Goal: Task Accomplishment & Management: Complete application form

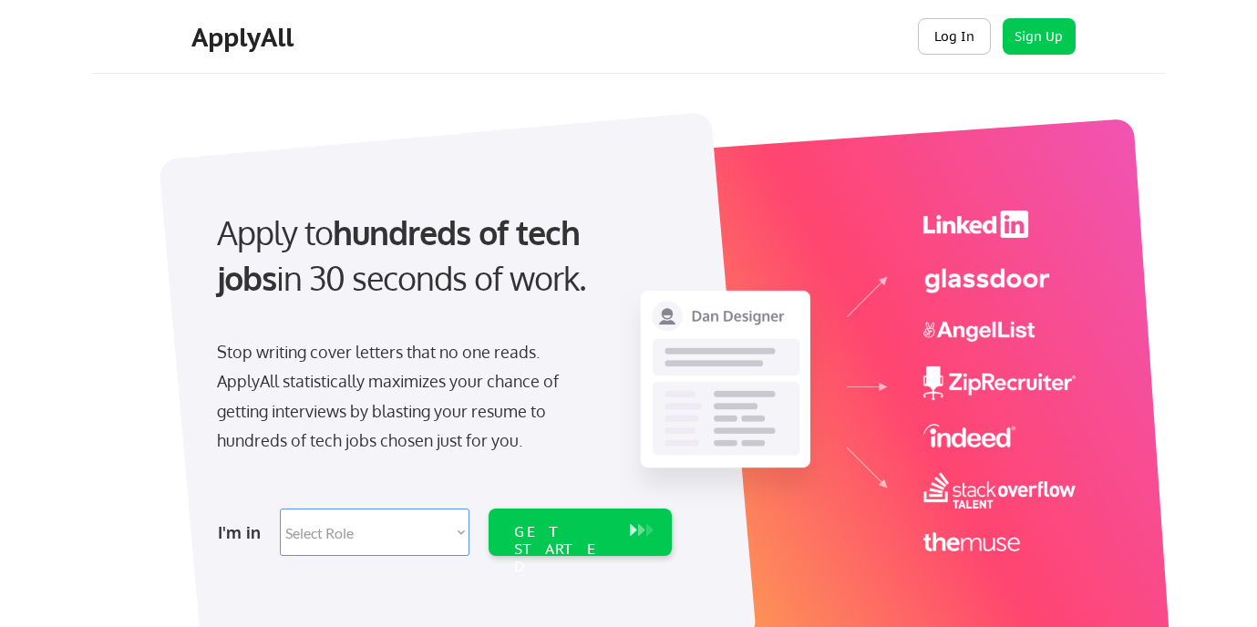
click at [956, 32] on button "Log In" at bounding box center [954, 36] width 73 height 36
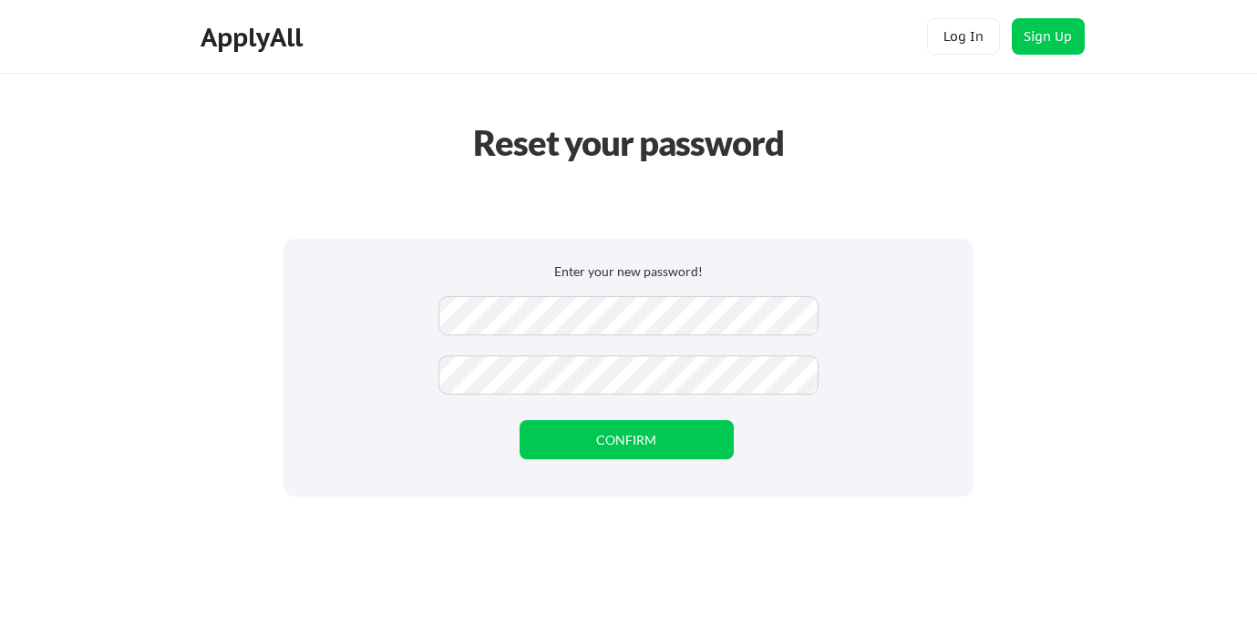
click at [877, 430] on div "Enter your new password! CONFIRM" at bounding box center [628, 368] width 690 height 258
click at [638, 442] on button "CONFIRM" at bounding box center [627, 439] width 214 height 39
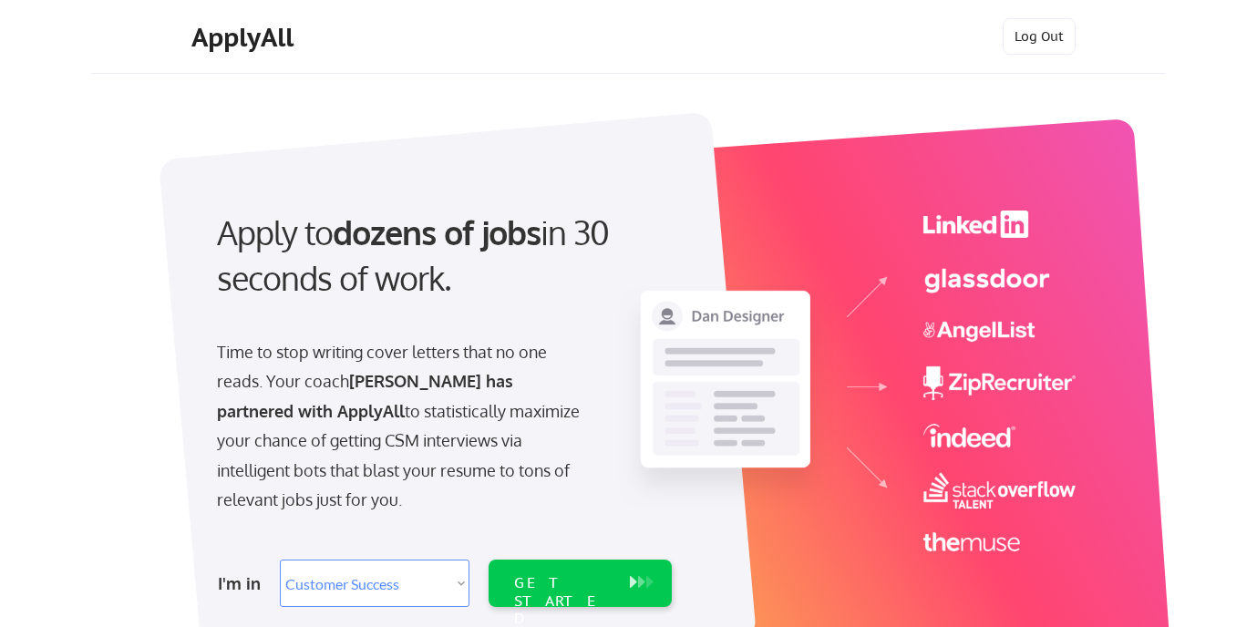
select select ""sales""
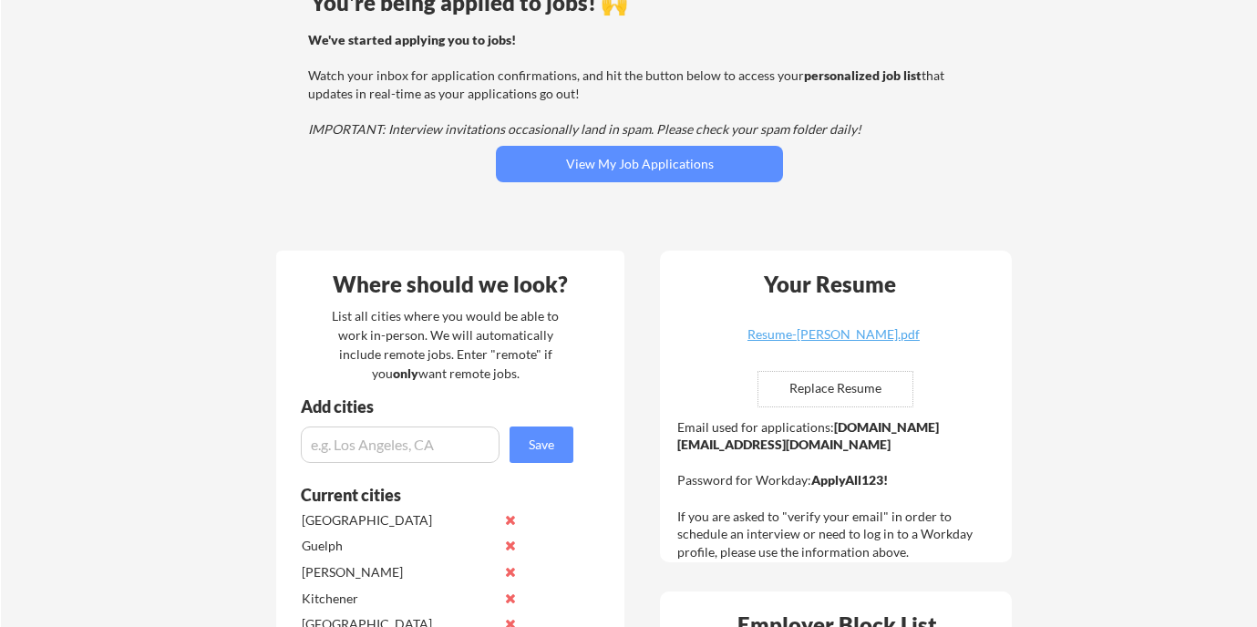
scroll to position [227, 0]
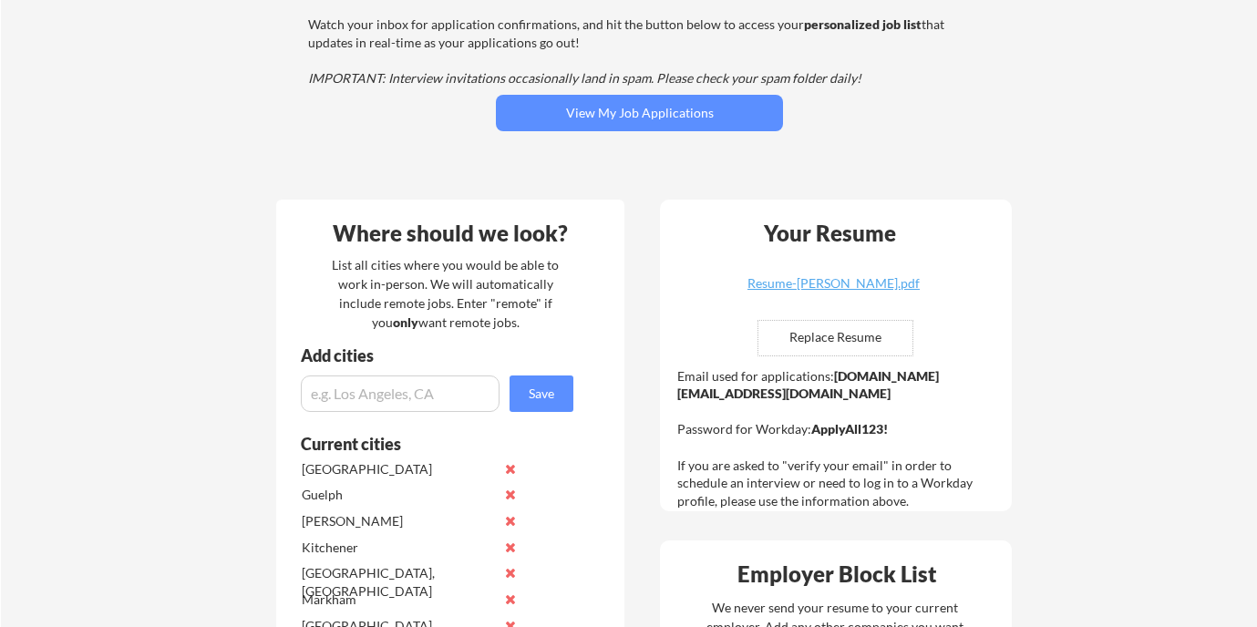
click at [856, 342] on input "file" at bounding box center [835, 338] width 154 height 35
type input "C:\fakepath\Resume-Lin Li.pdf"
click at [837, 340] on input "file" at bounding box center [835, 338] width 154 height 35
type input "C:\fakepath\Resume-Lin Li.pdf"
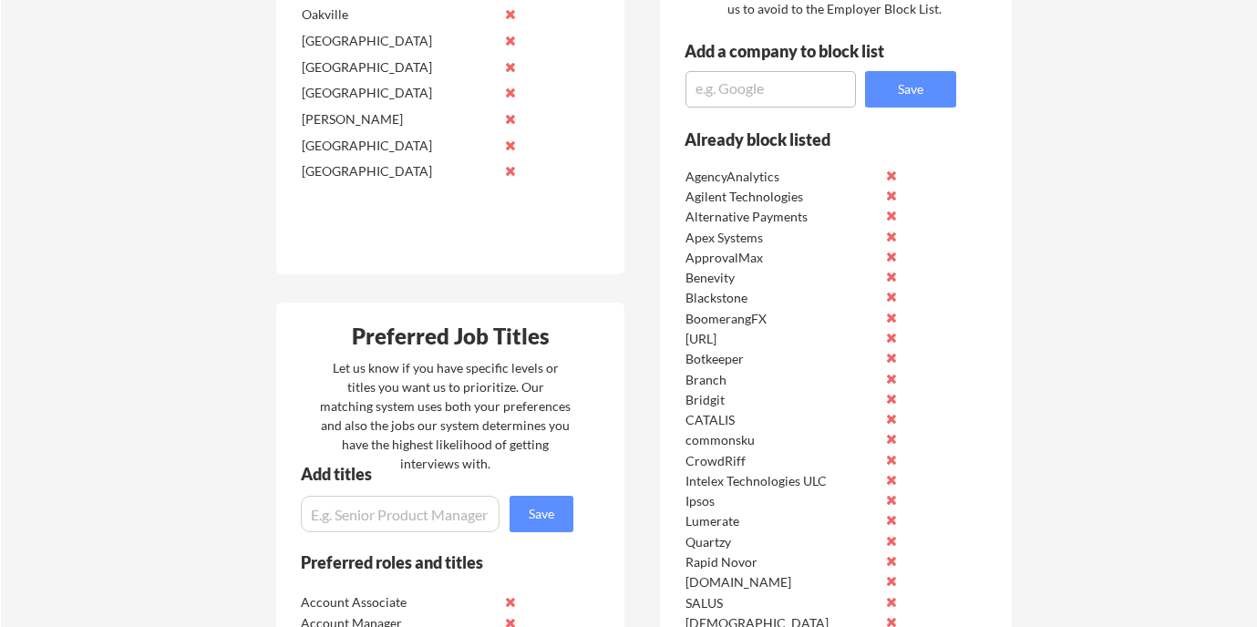
scroll to position [824, 0]
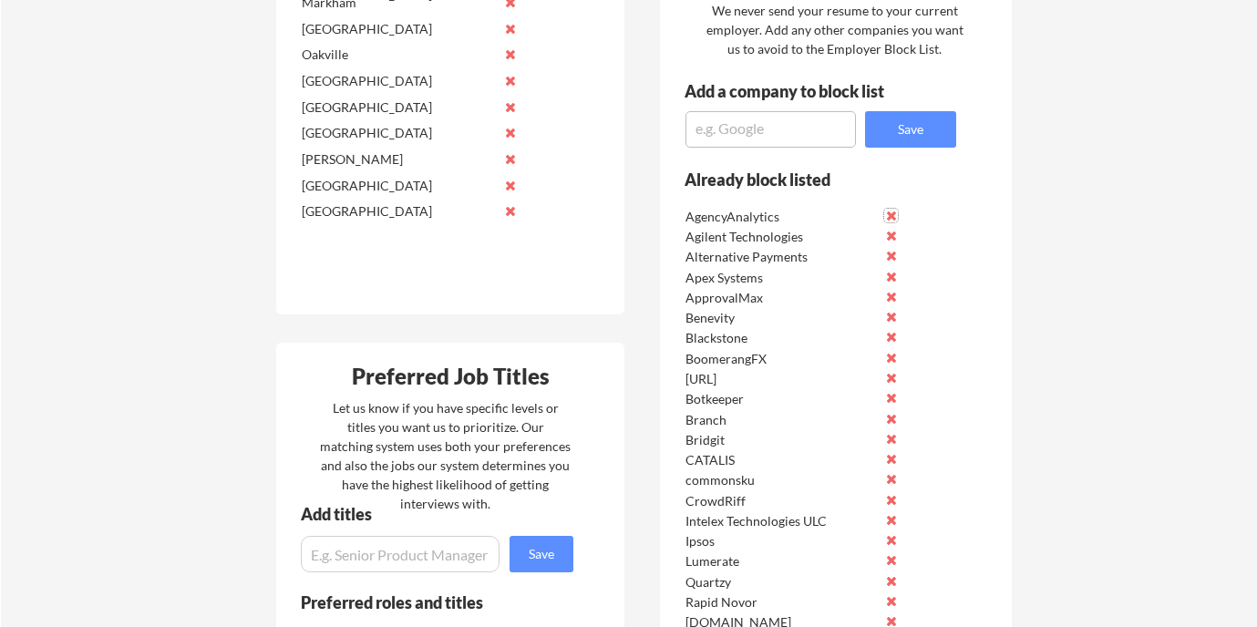
click at [887, 213] on button at bounding box center [891, 216] width 14 height 14
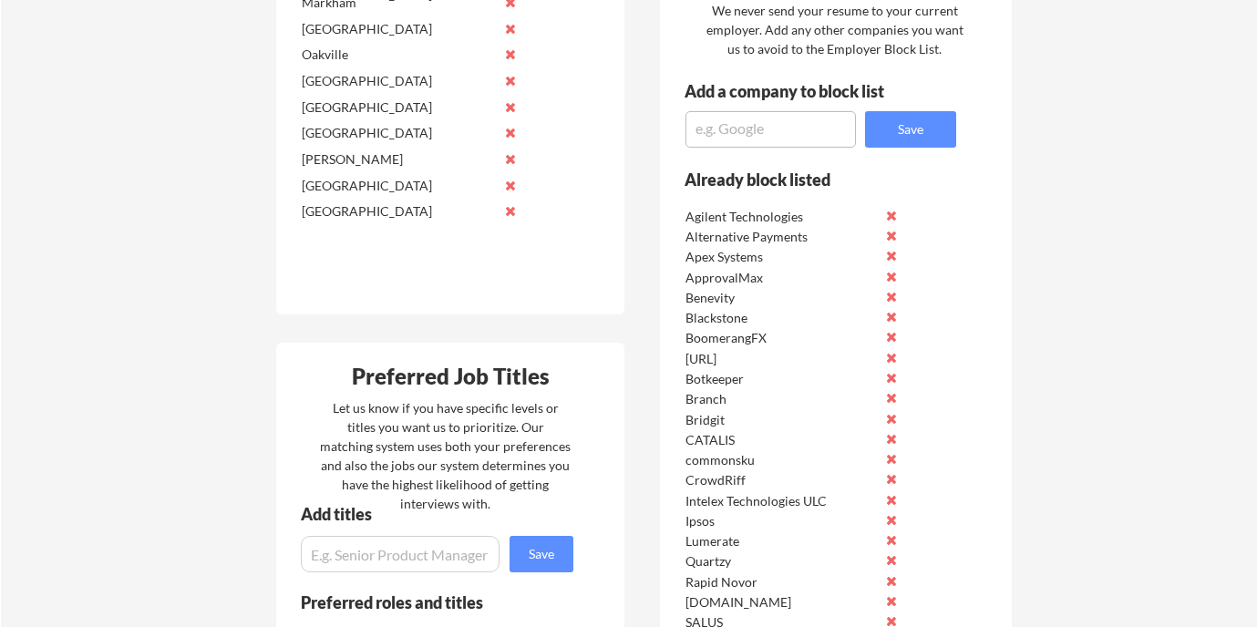
click at [887, 213] on button at bounding box center [891, 216] width 14 height 14
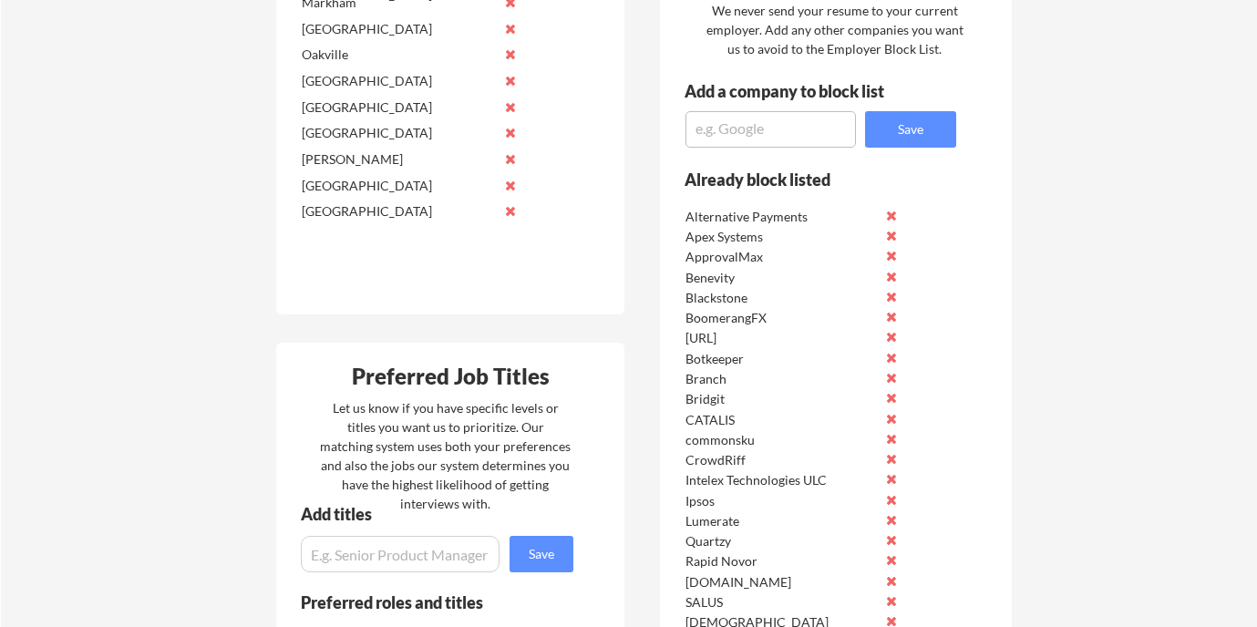
click at [888, 212] on button at bounding box center [891, 216] width 14 height 14
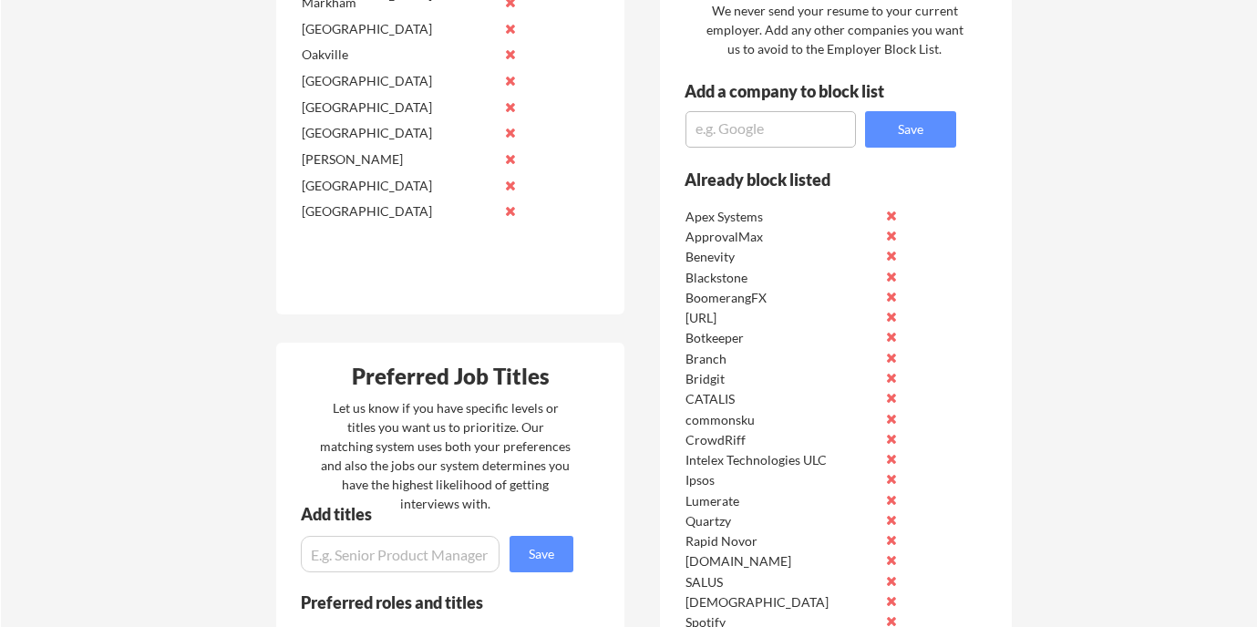
click at [888, 212] on button at bounding box center [891, 216] width 14 height 14
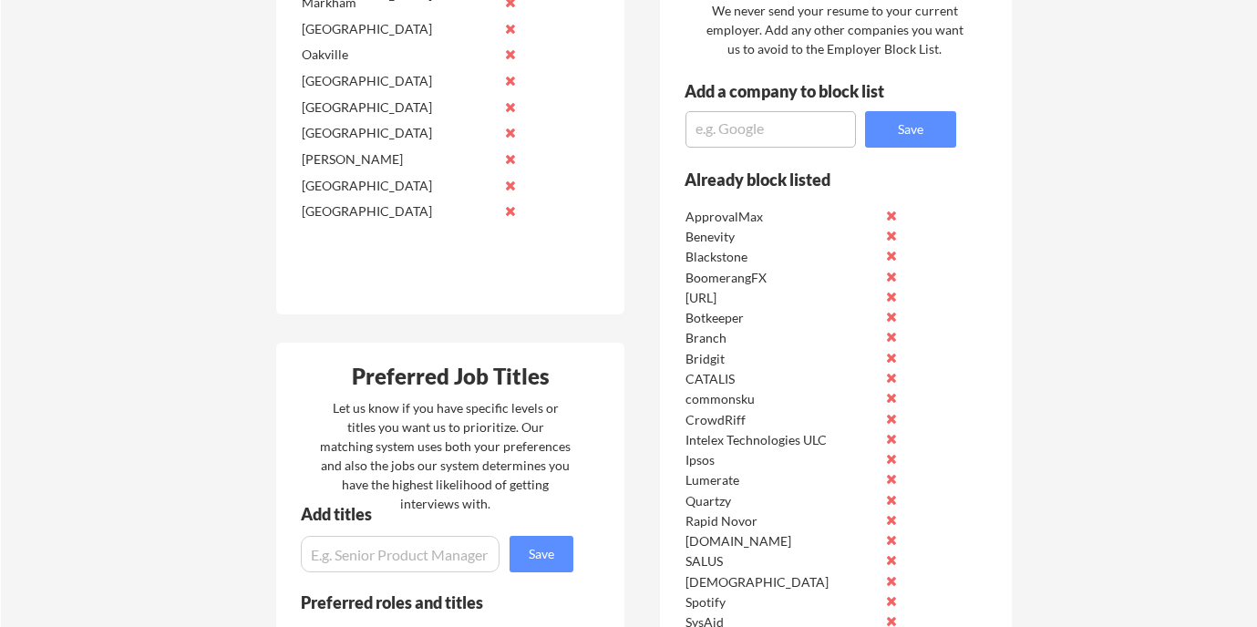
click at [888, 212] on button at bounding box center [891, 216] width 14 height 14
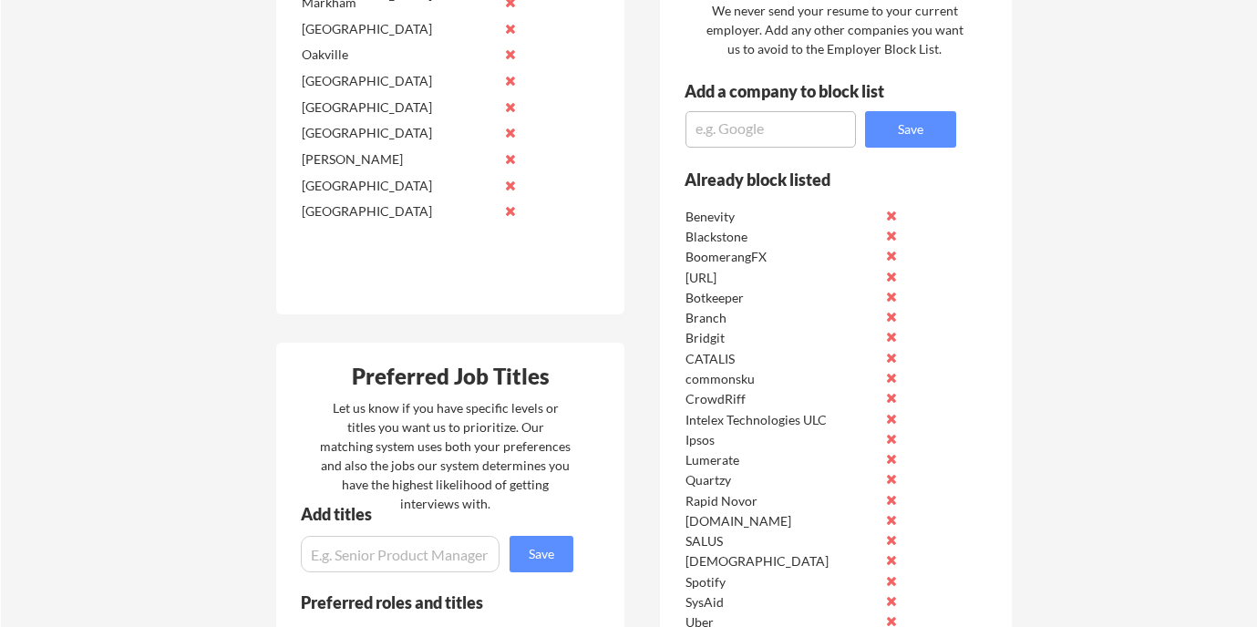
click at [888, 212] on button at bounding box center [891, 216] width 14 height 14
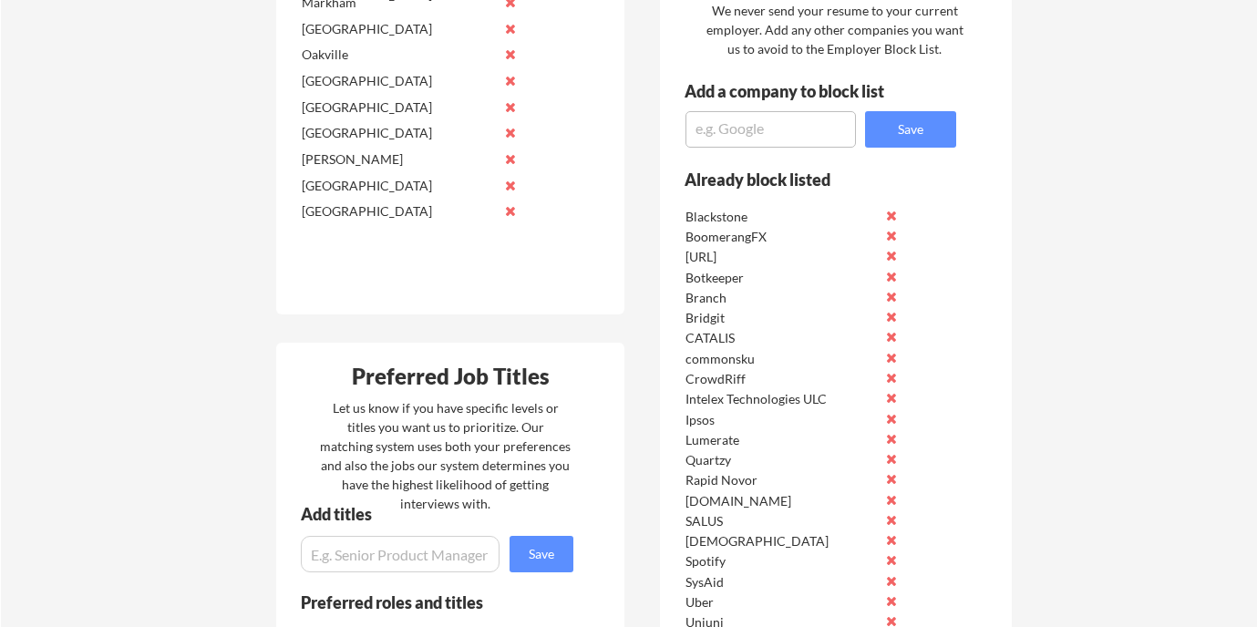
click at [888, 212] on button at bounding box center [891, 216] width 14 height 14
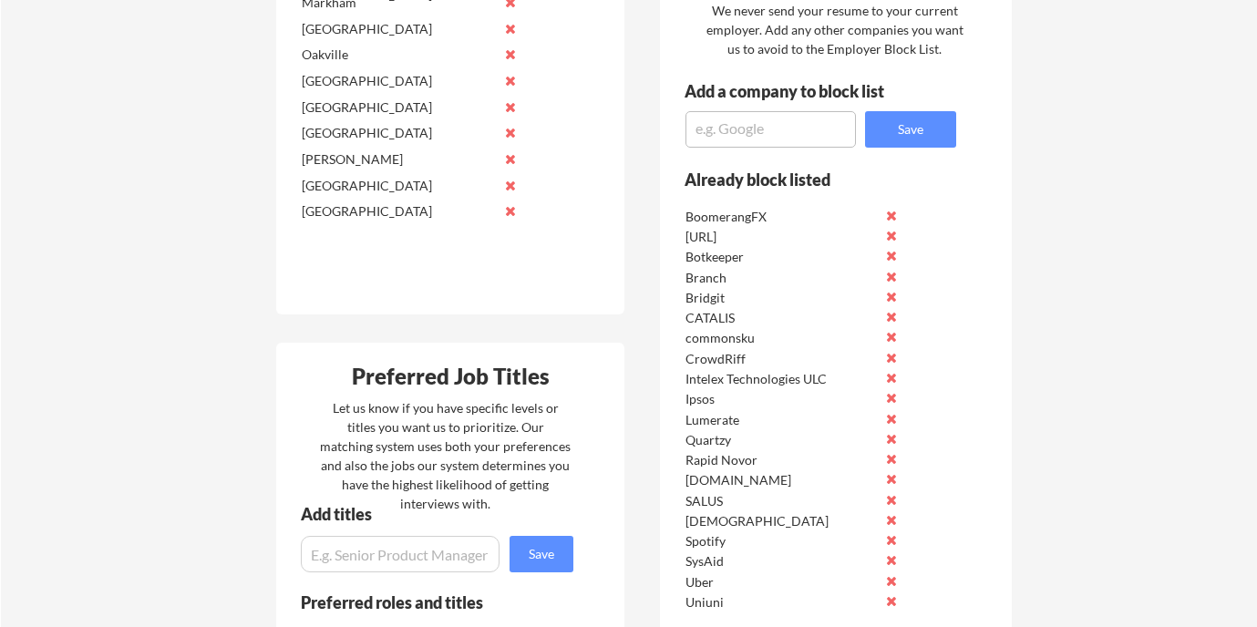
click at [888, 212] on button at bounding box center [891, 216] width 14 height 14
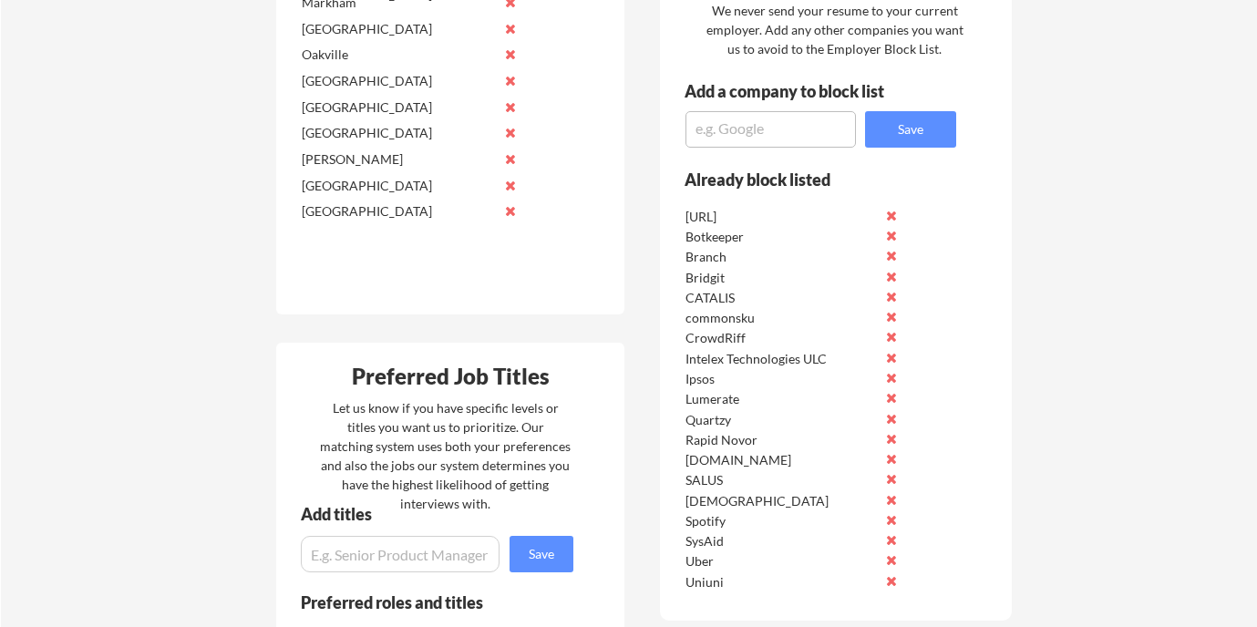
click at [888, 212] on button at bounding box center [891, 216] width 14 height 14
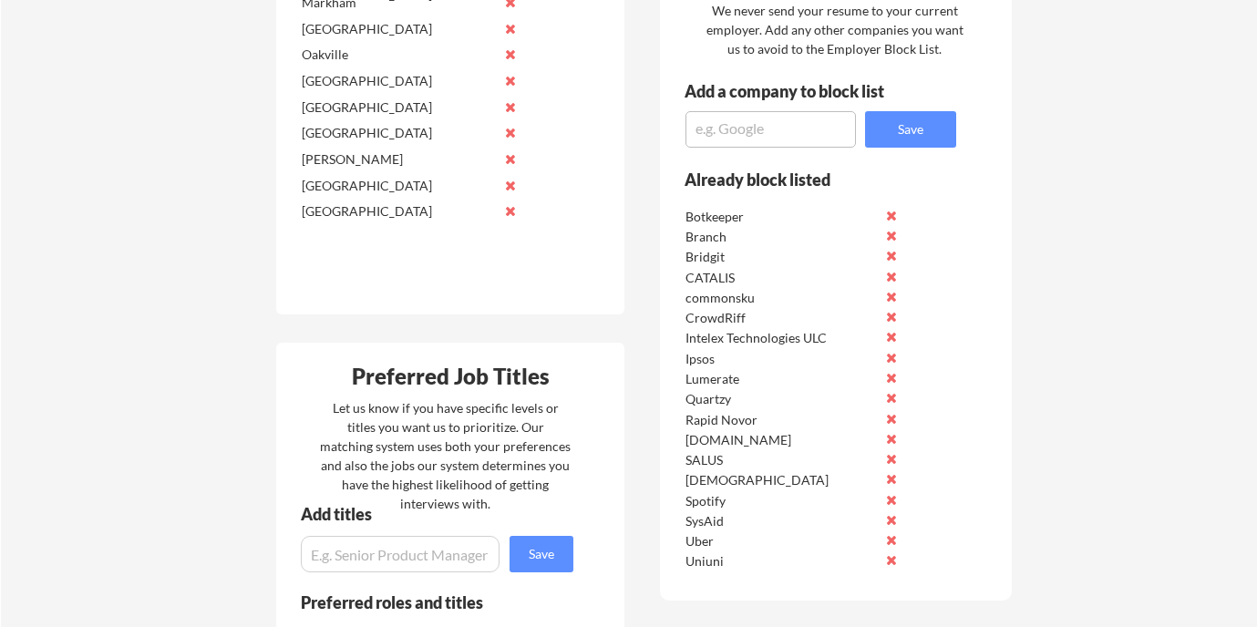
click at [888, 212] on button at bounding box center [891, 216] width 14 height 14
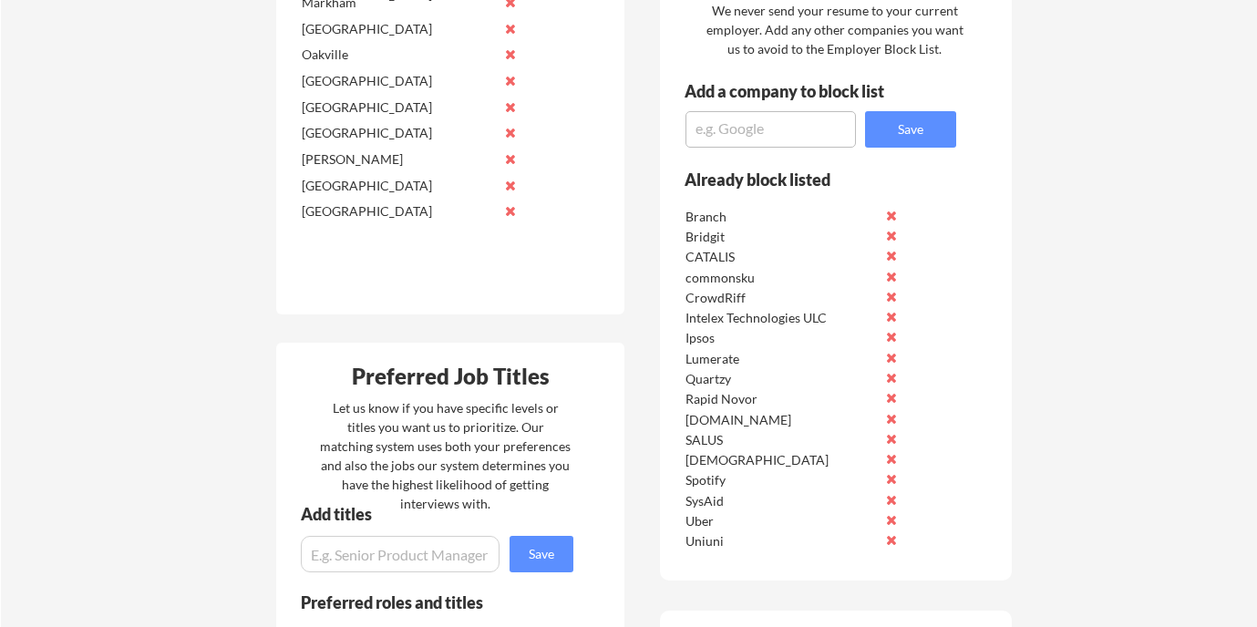
click at [888, 212] on button at bounding box center [891, 216] width 14 height 14
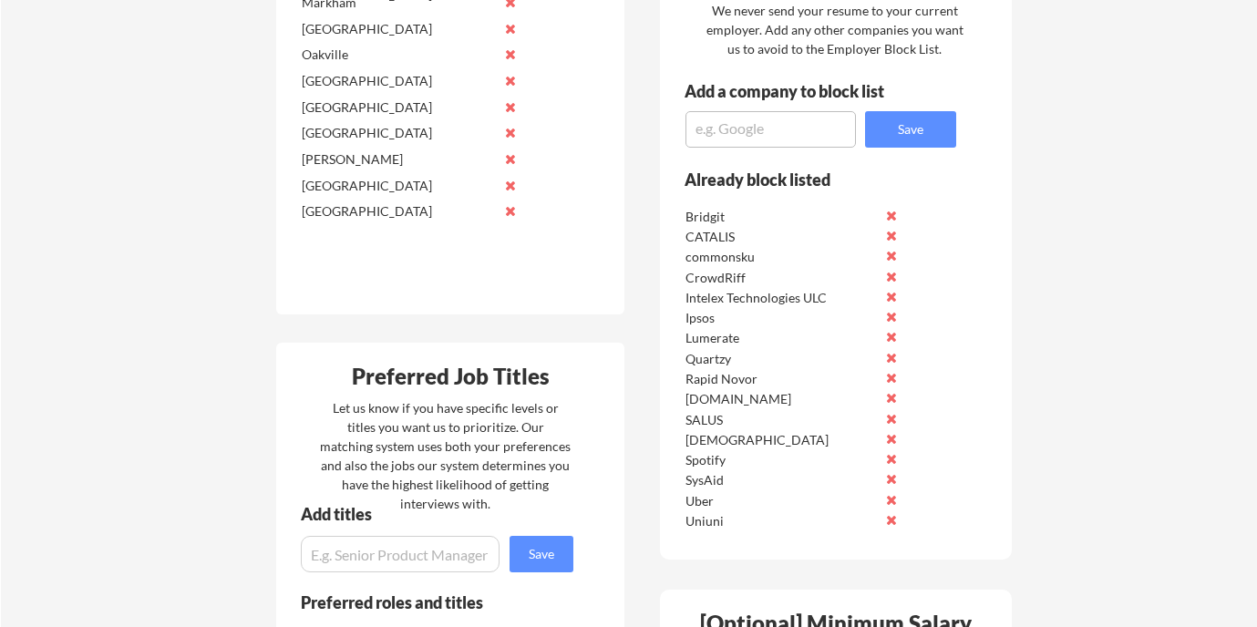
click at [888, 212] on button at bounding box center [891, 216] width 14 height 14
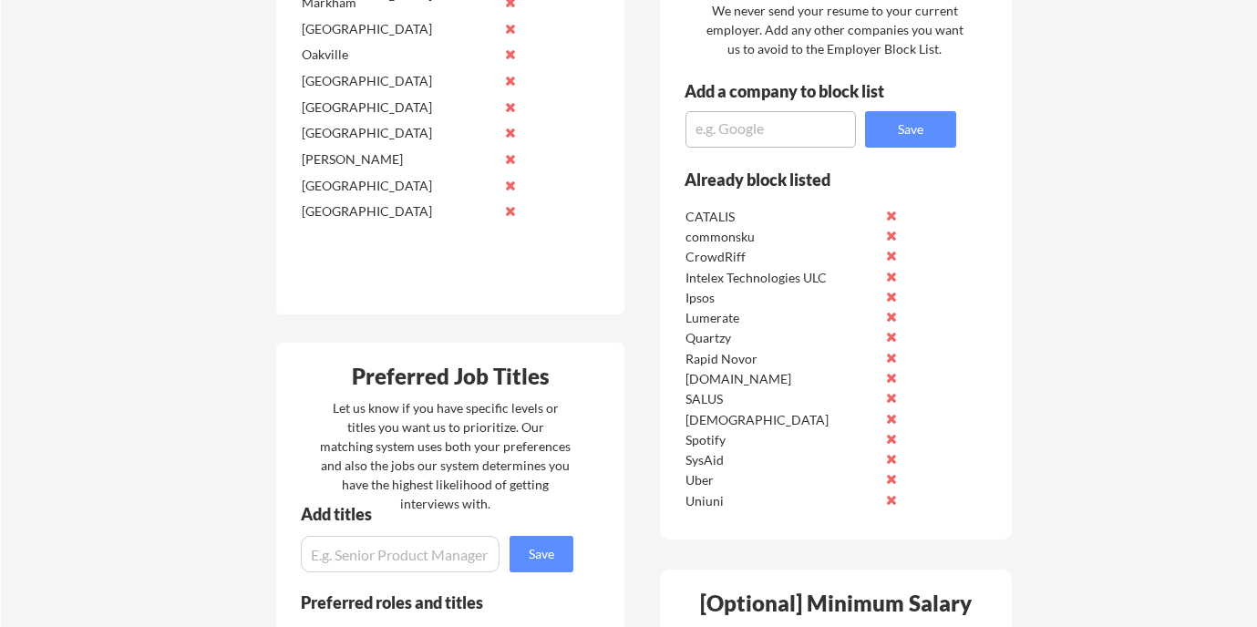
click at [888, 212] on button at bounding box center [891, 216] width 14 height 14
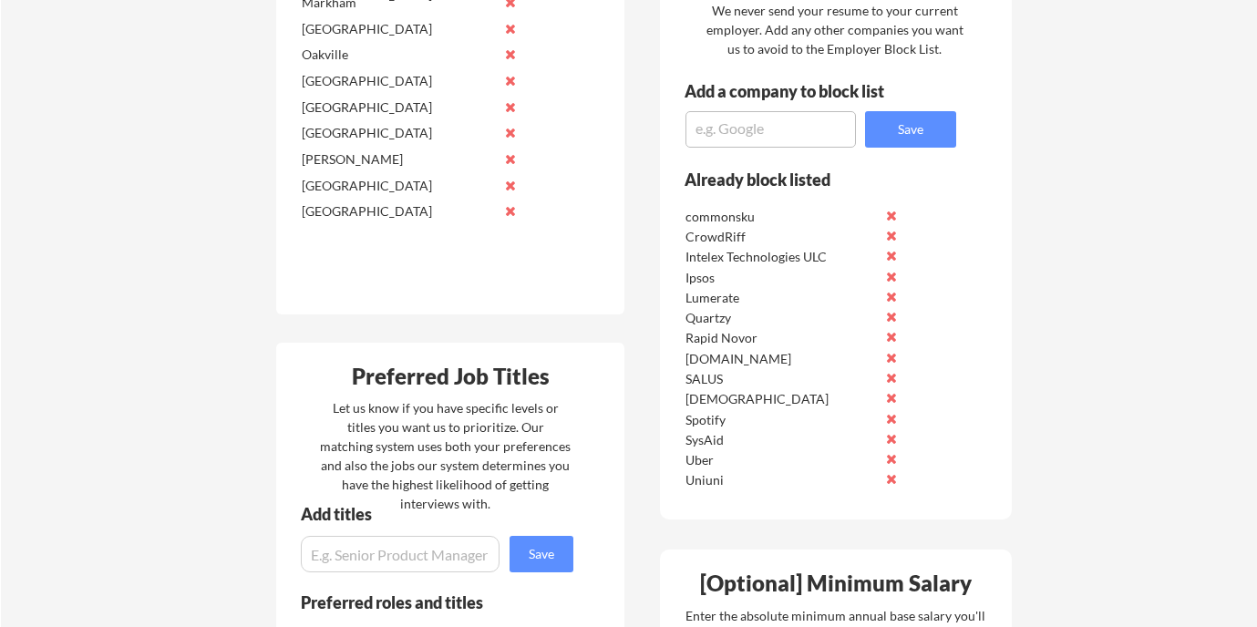
click at [888, 212] on button at bounding box center [891, 216] width 14 height 14
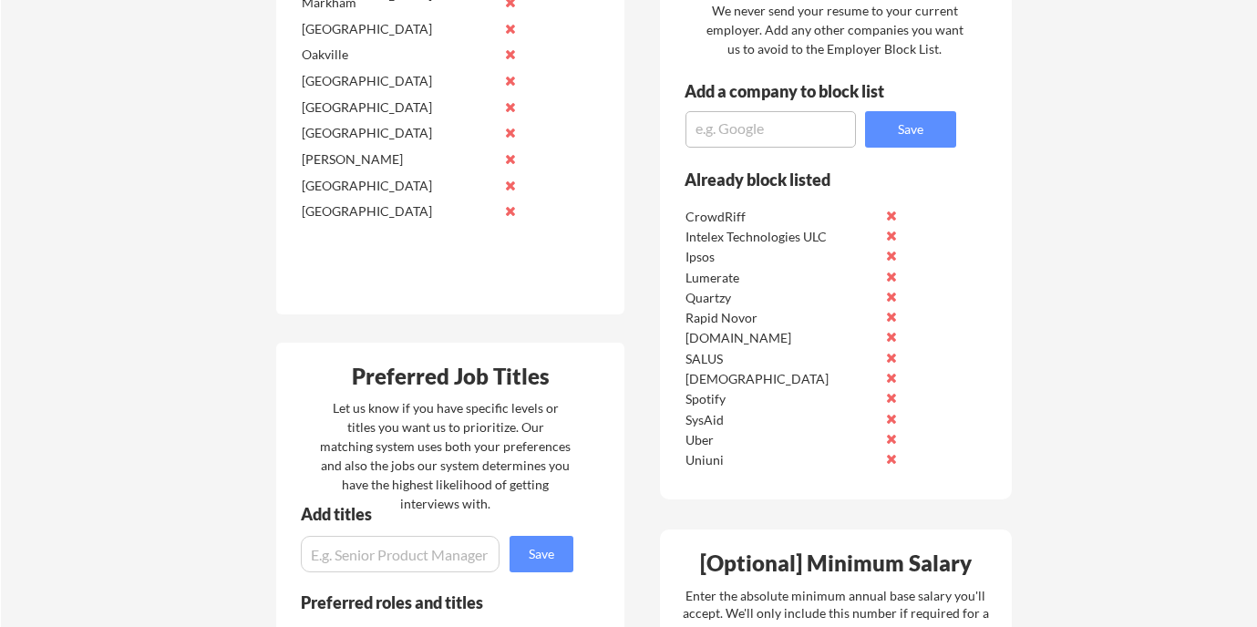
click at [888, 212] on button at bounding box center [891, 216] width 14 height 14
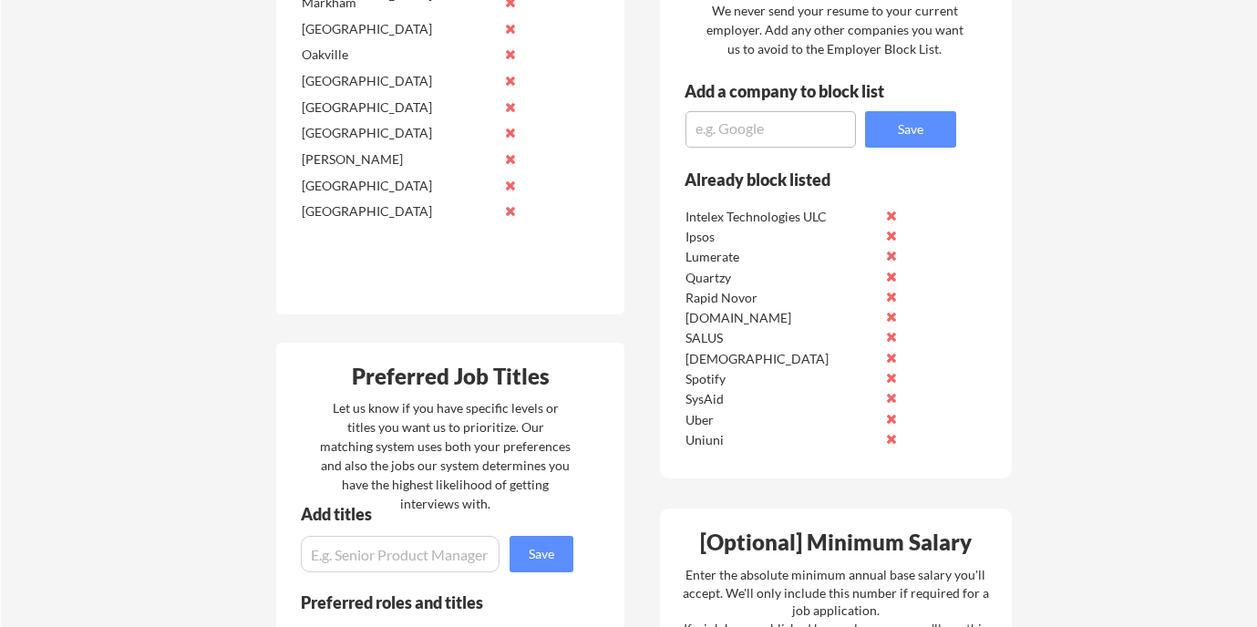
click at [888, 212] on button at bounding box center [891, 216] width 14 height 14
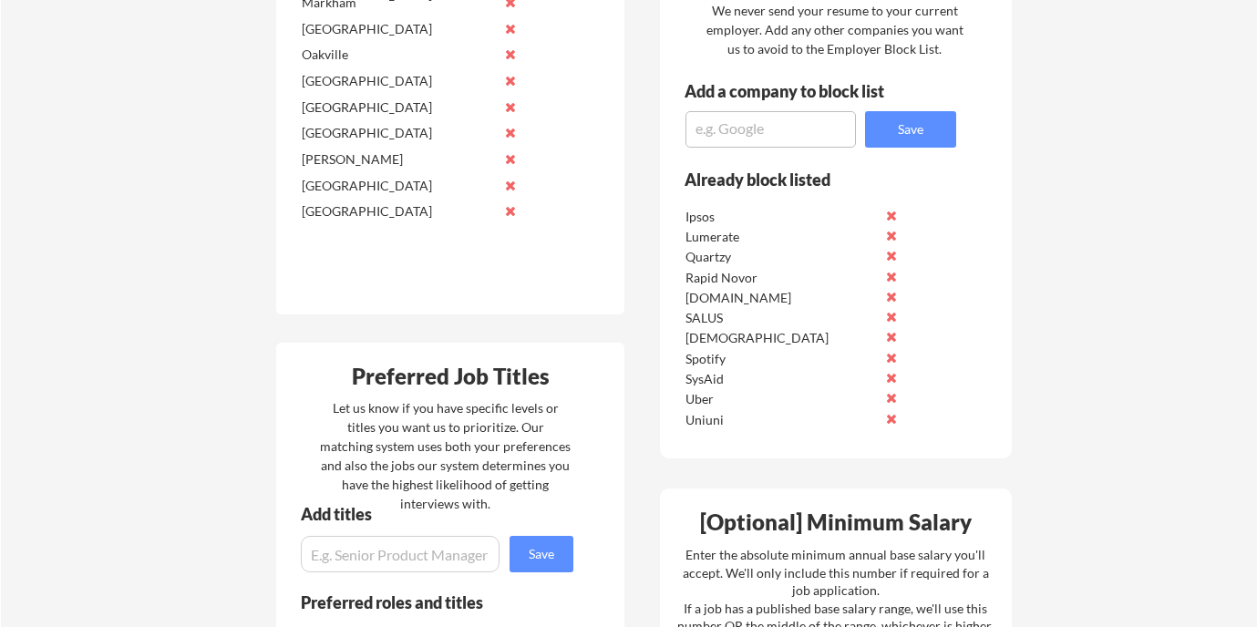
click at [891, 237] on button at bounding box center [891, 236] width 14 height 14
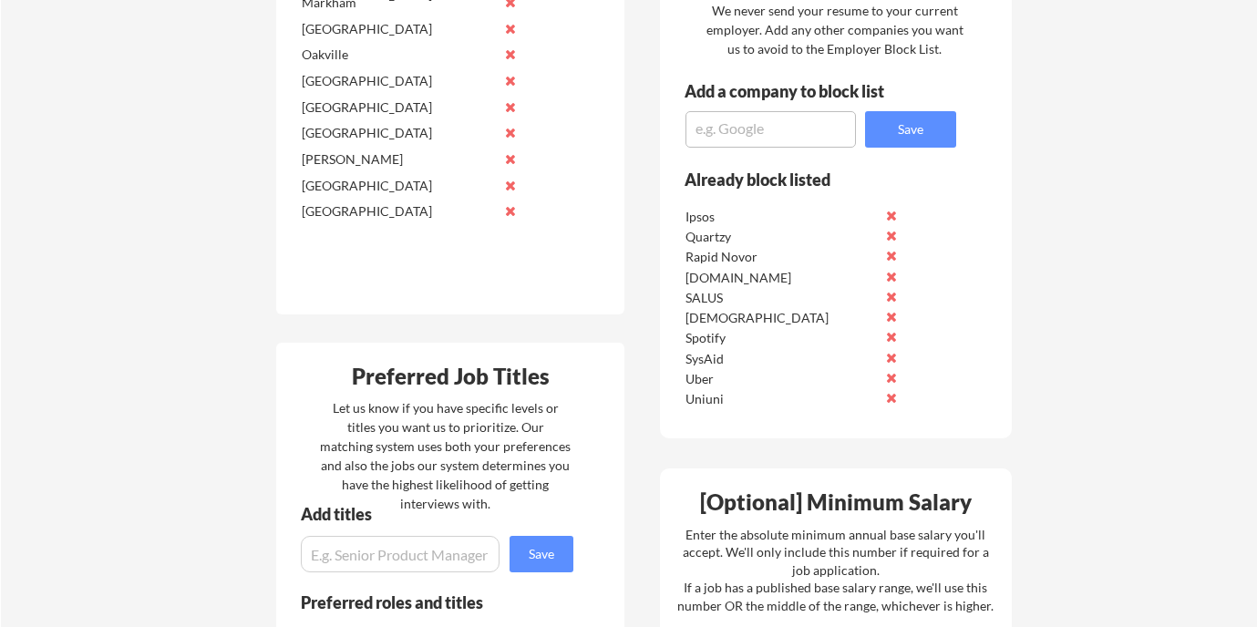
click at [891, 237] on button at bounding box center [891, 236] width 14 height 14
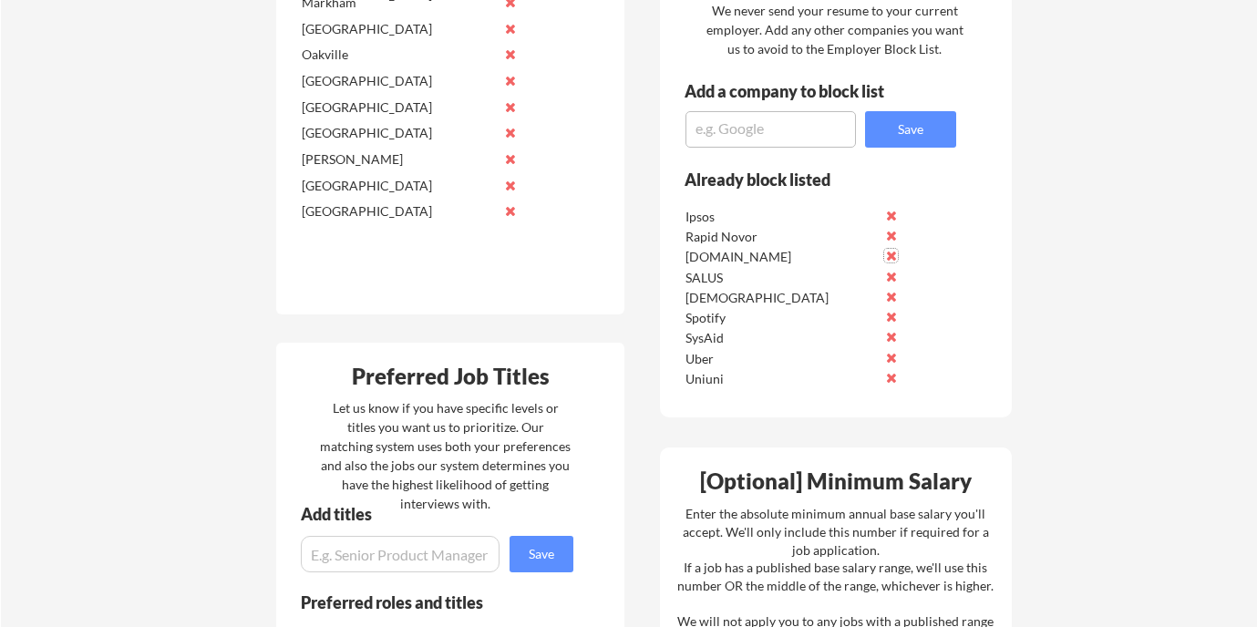
click at [890, 254] on button at bounding box center [891, 256] width 14 height 14
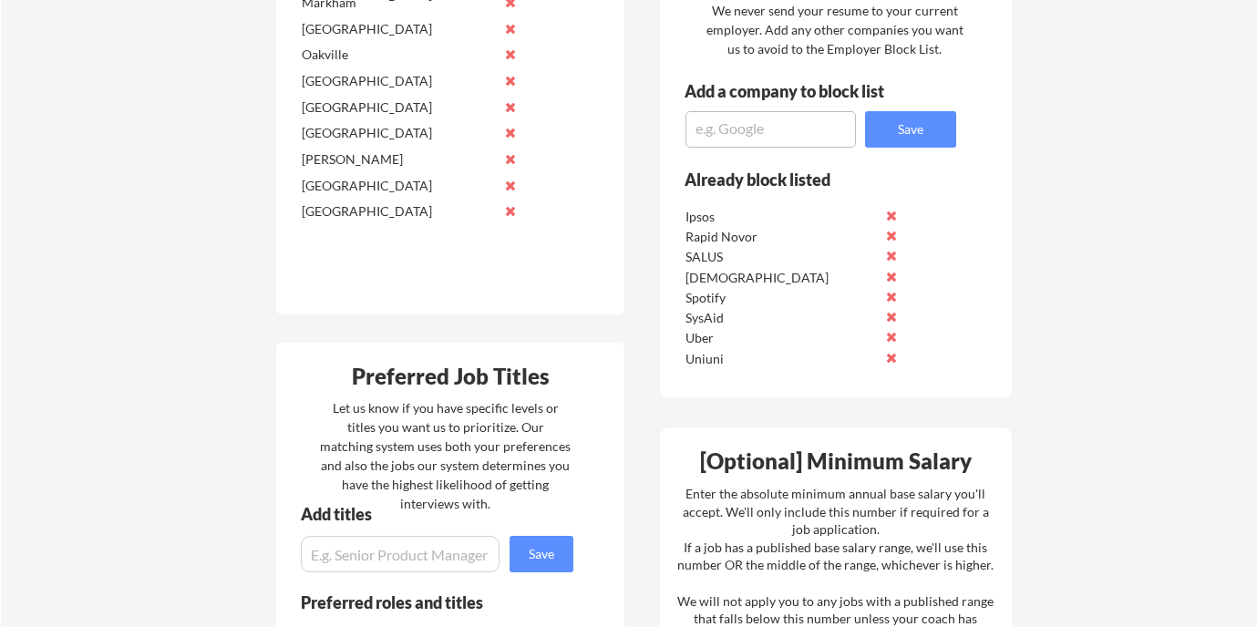
click at [890, 254] on button at bounding box center [891, 256] width 14 height 14
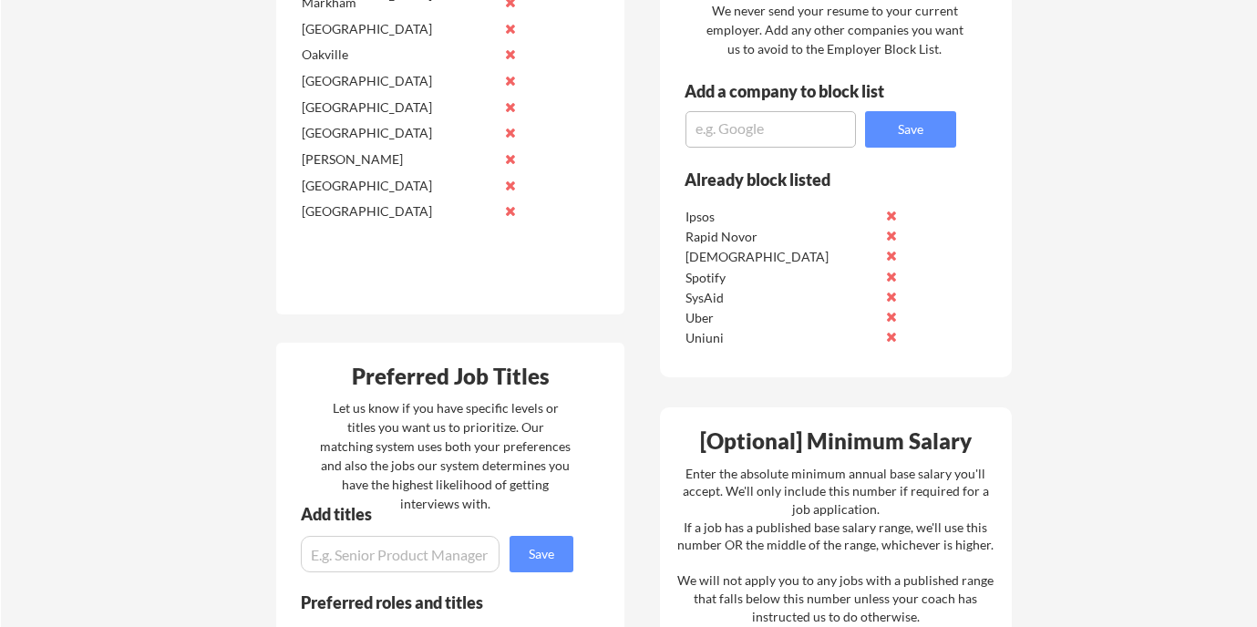
click at [890, 254] on button at bounding box center [891, 256] width 14 height 14
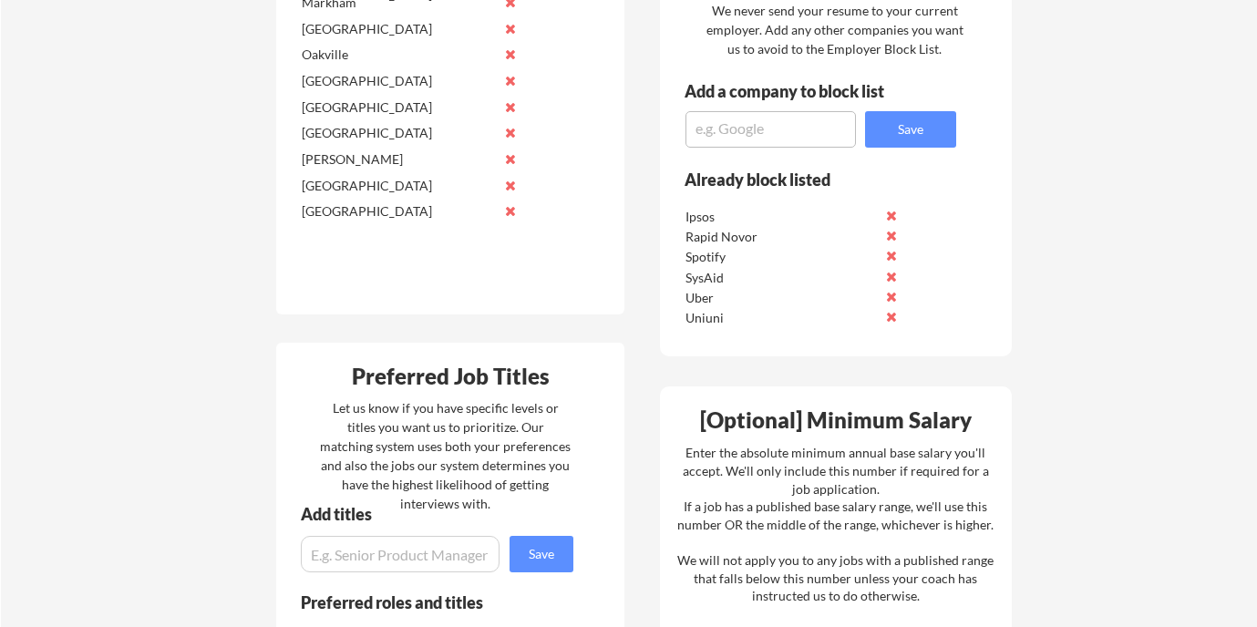
click at [890, 254] on button at bounding box center [891, 256] width 14 height 14
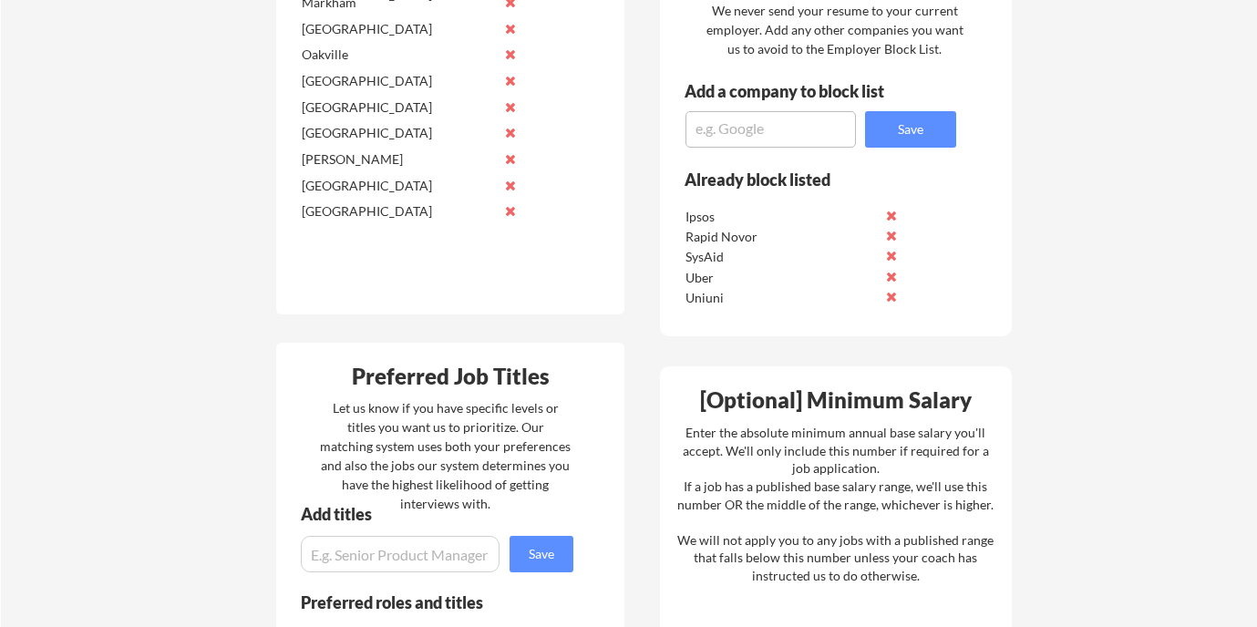
click at [890, 254] on button at bounding box center [891, 256] width 14 height 14
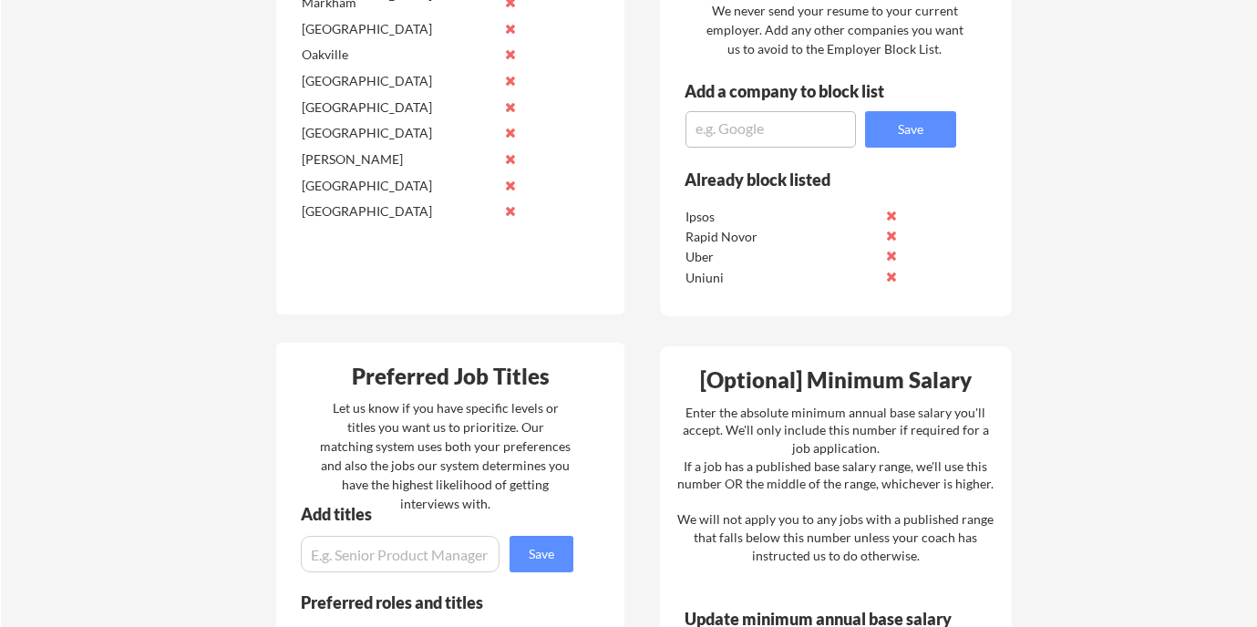
click at [890, 253] on button at bounding box center [891, 256] width 14 height 14
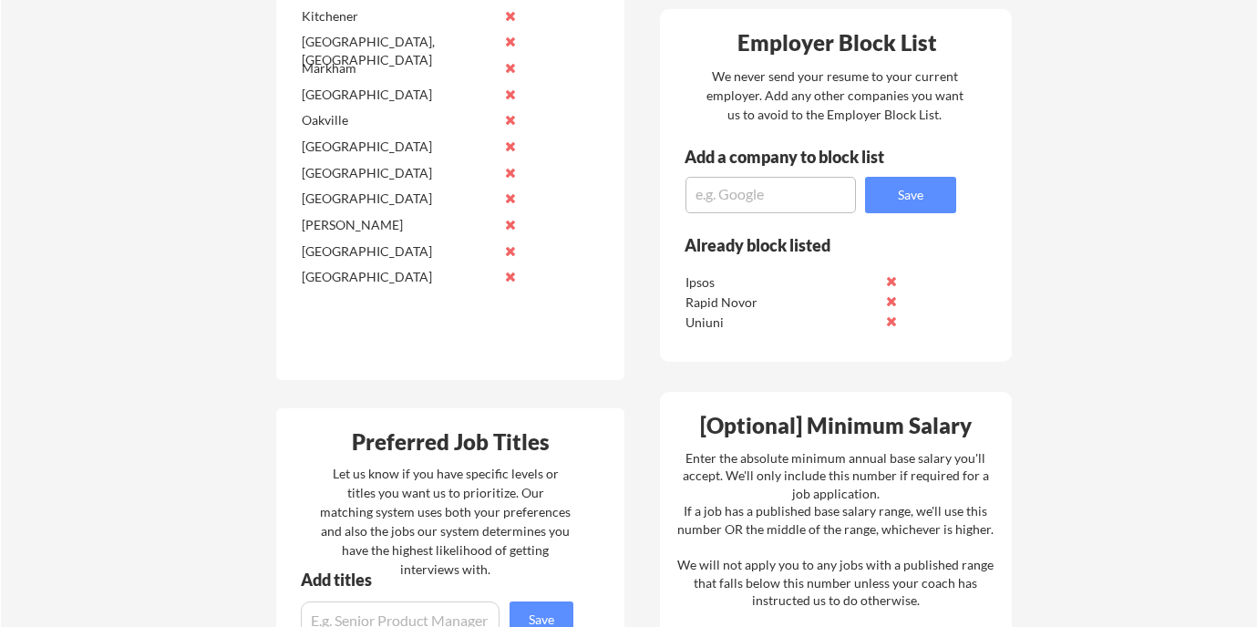
scroll to position [736, 0]
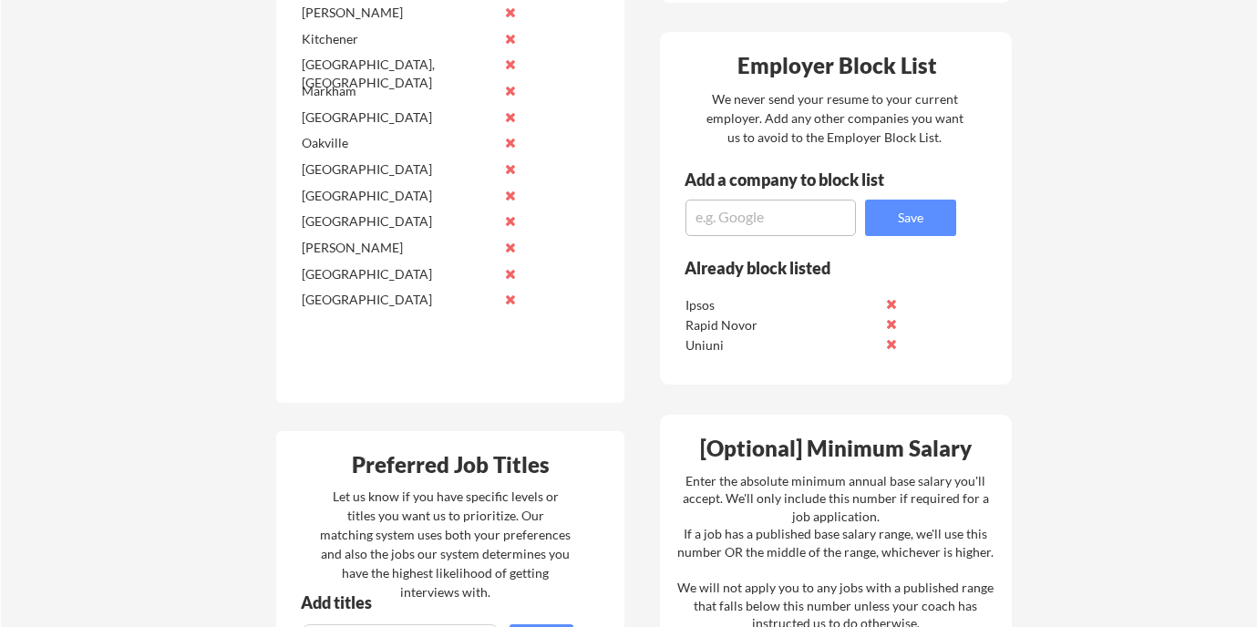
click at [788, 221] on textarea at bounding box center [770, 218] width 170 height 36
drag, startPoint x: 776, startPoint y: 225, endPoint x: 648, endPoint y: 222, distance: 127.6
click at [648, 222] on div "Where should we look? List all cities where you would be able to work in-person…" at bounding box center [644, 620] width 767 height 1889
paste textarea "https://uniuni.com"
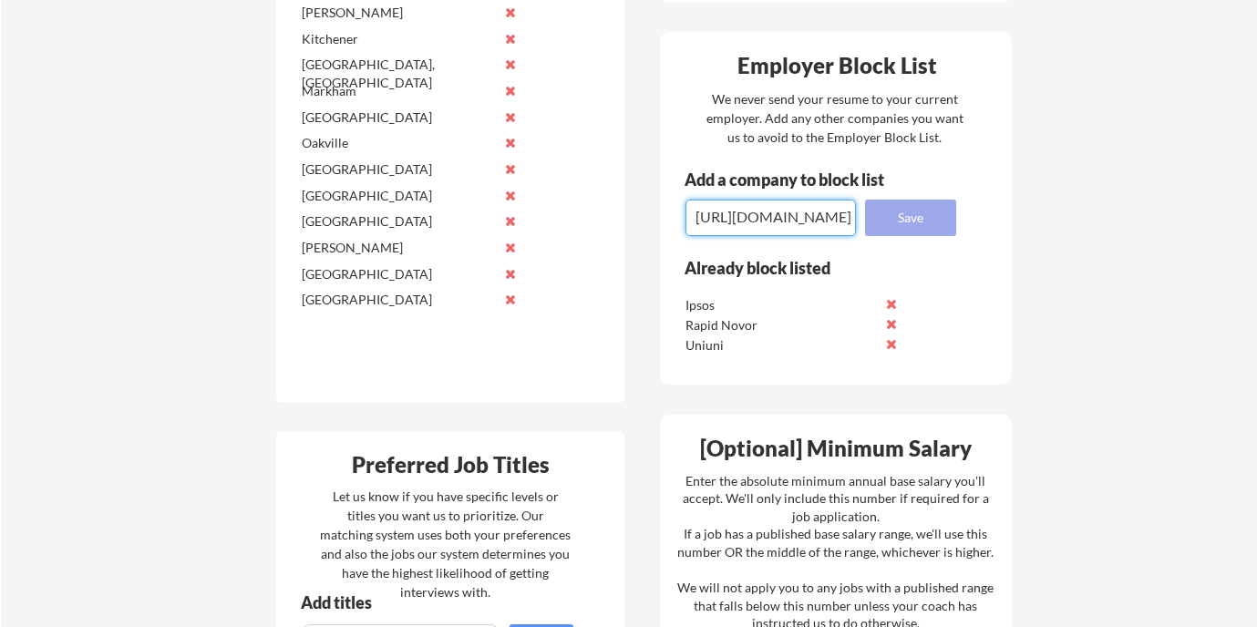
type textarea "https://uniuni.com"
click at [927, 221] on button "Save" at bounding box center [910, 218] width 91 height 36
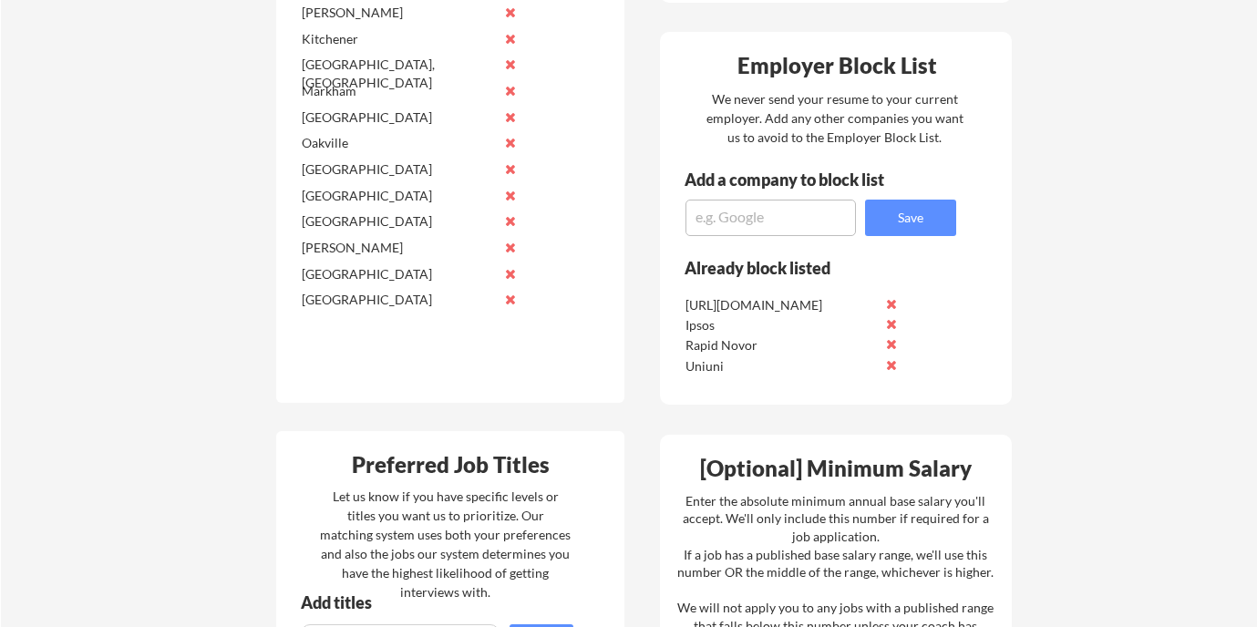
click at [788, 211] on textarea at bounding box center [770, 218] width 170 height 36
type textarea "UniUni"
click at [911, 215] on button "Save" at bounding box center [910, 218] width 91 height 36
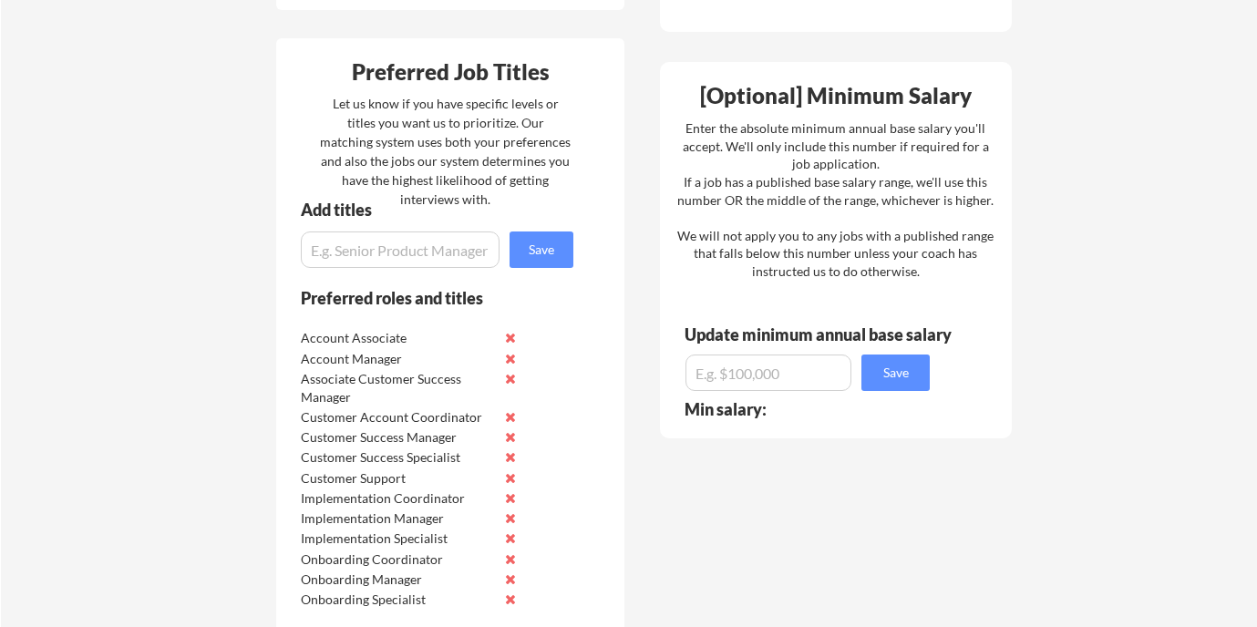
scroll to position [1144, 0]
